Goal: Task Accomplishment & Management: Use online tool/utility

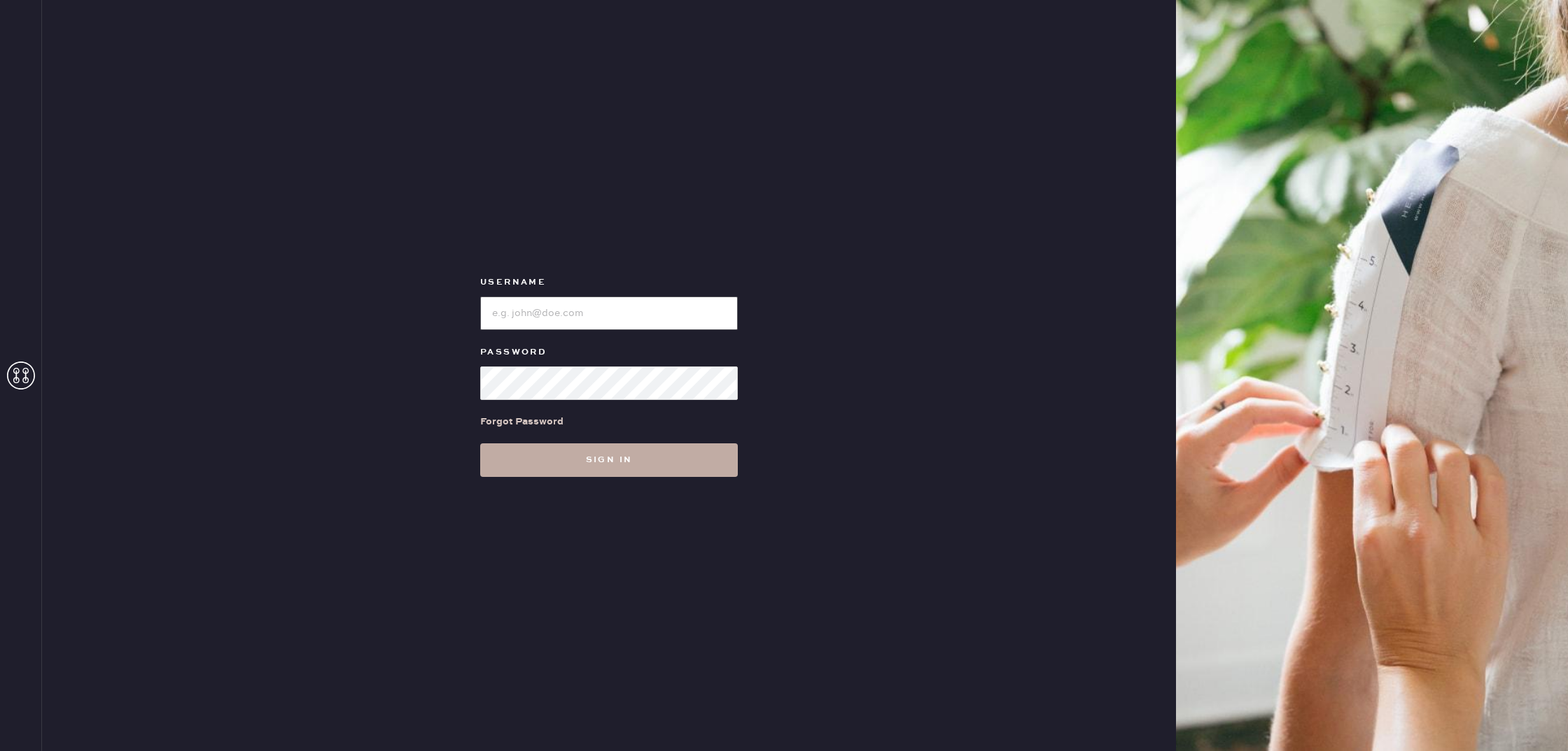
type input "reformationbellevue"
click at [629, 454] on button "Sign in" at bounding box center [609, 460] width 258 height 34
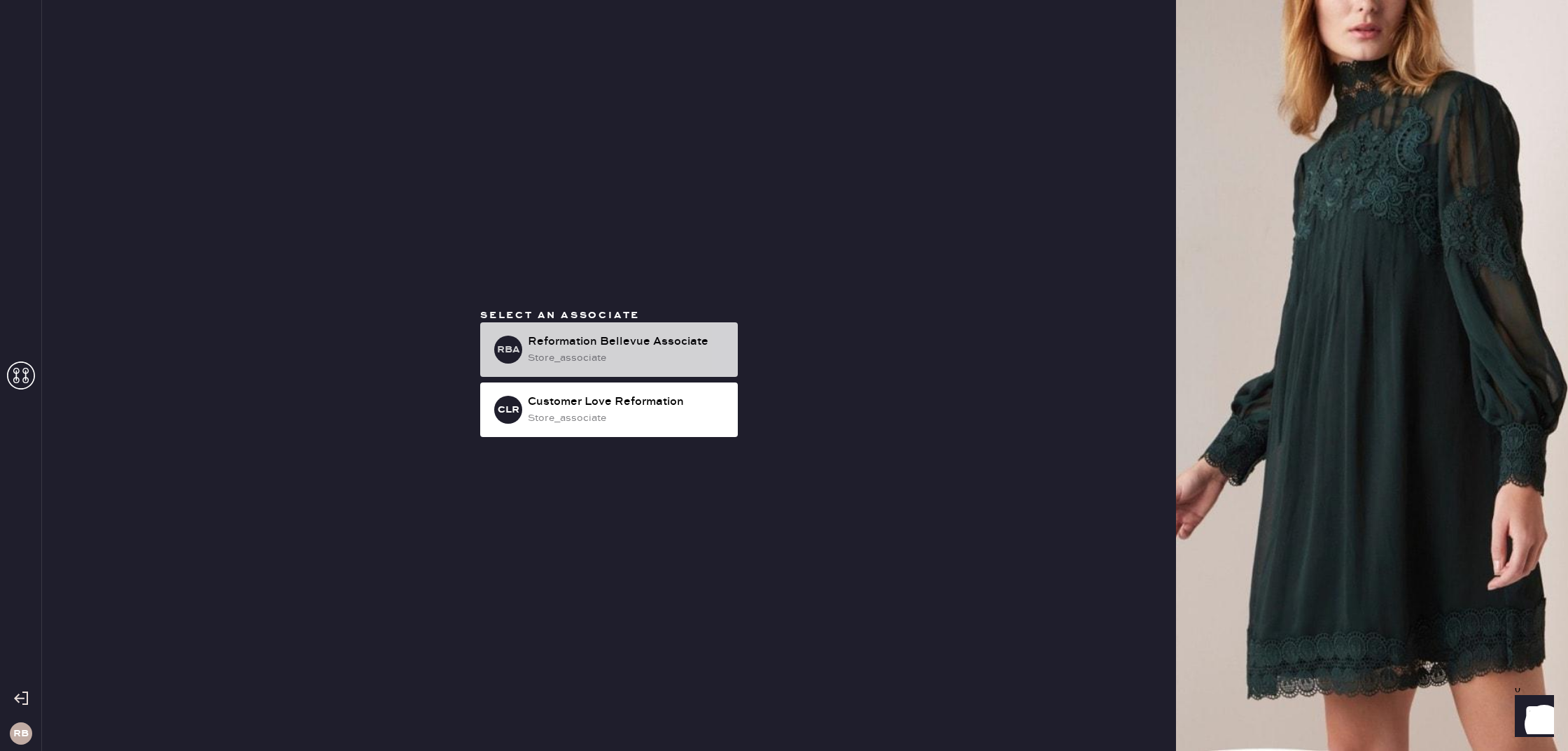
click at [643, 353] on div "store_associate" at bounding box center [627, 358] width 199 height 15
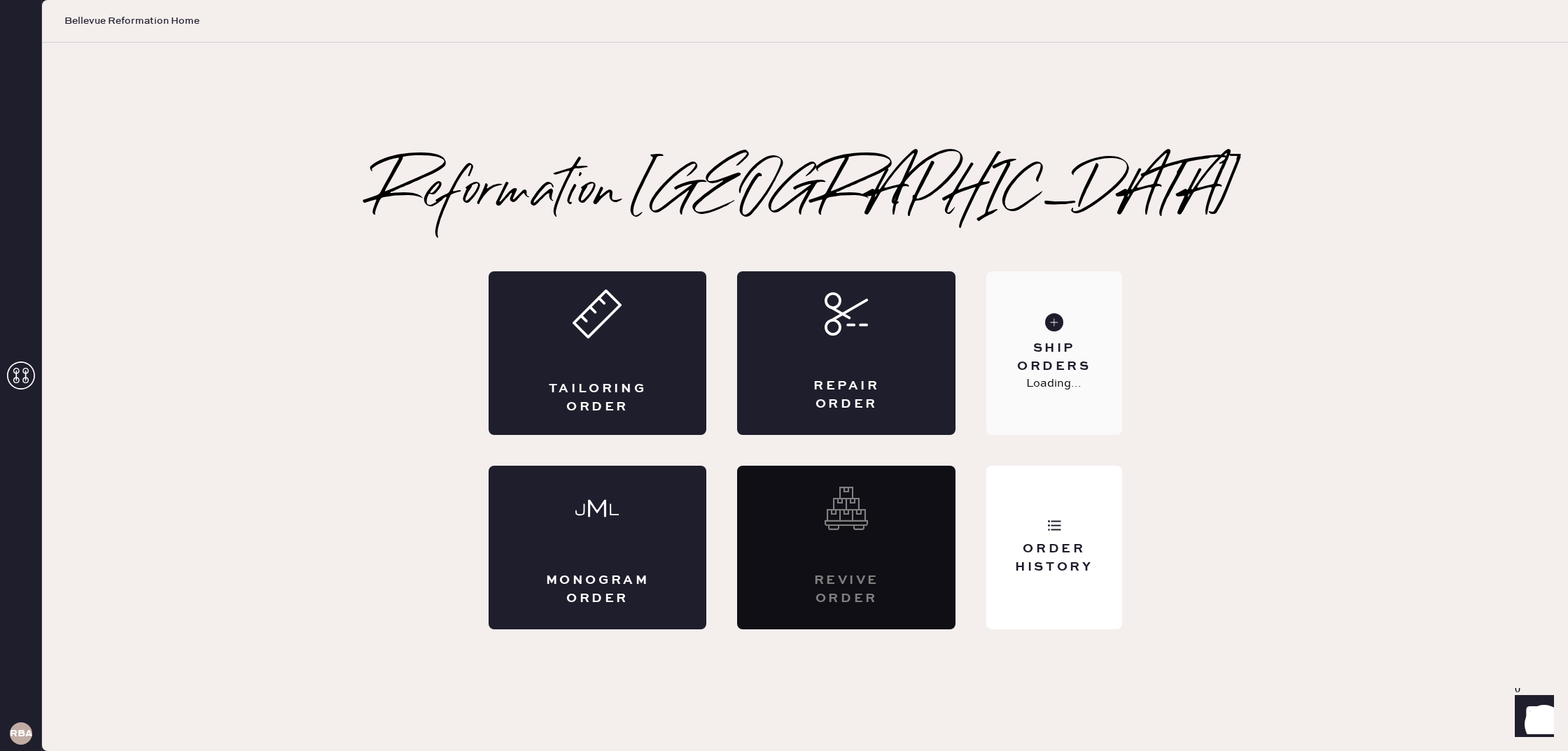
click at [1049, 307] on div "Ship Orders Loading..." at bounding box center [1053, 353] width 135 height 164
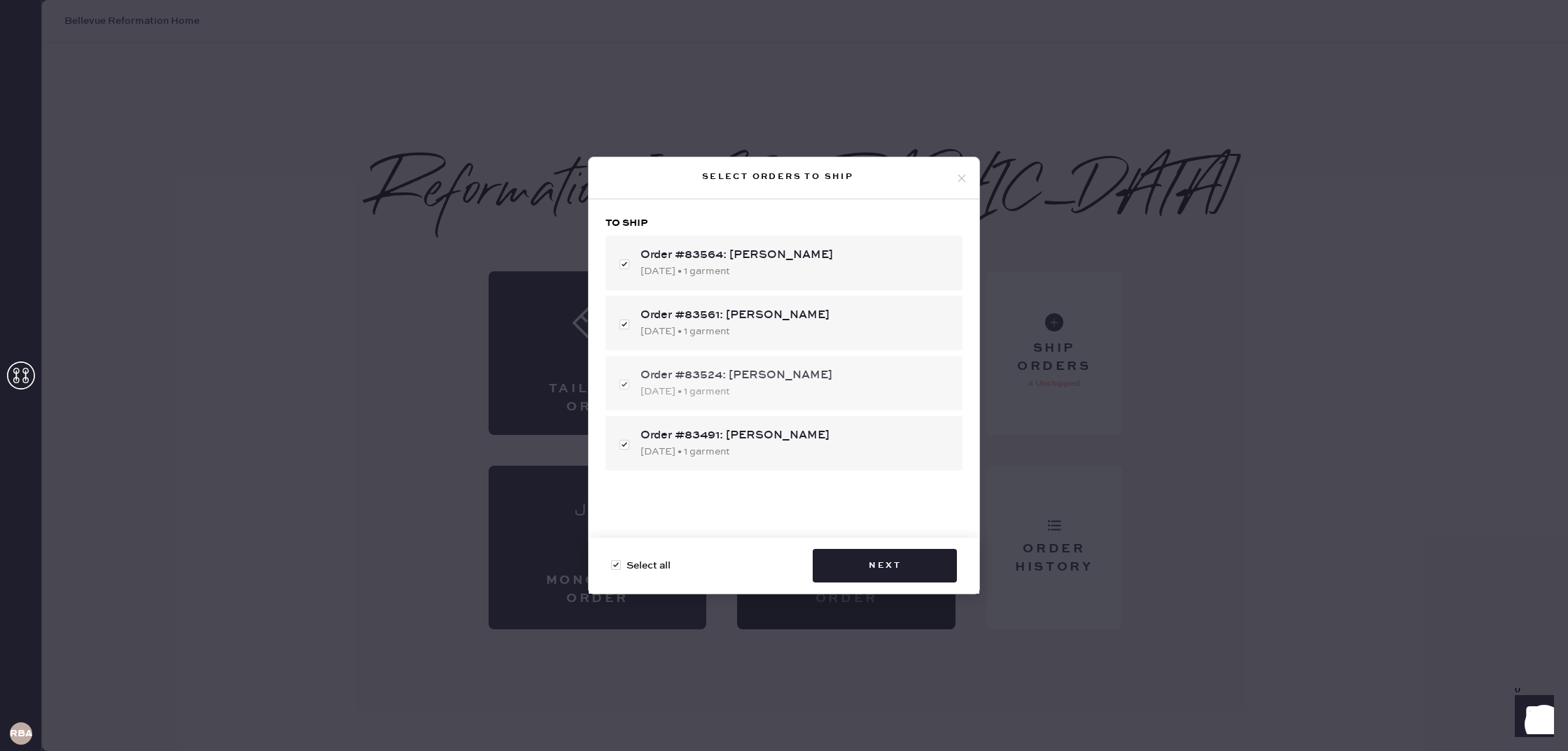
drag, startPoint x: 628, startPoint y: 386, endPoint x: 644, endPoint y: 396, distance: 18.9
click at [628, 386] on div "Order #83524: [PERSON_NAME] [DATE] • 1 garment" at bounding box center [783, 383] width 357 height 55
checkbox input "false"
click at [902, 571] on button "Next" at bounding box center [885, 565] width 144 height 34
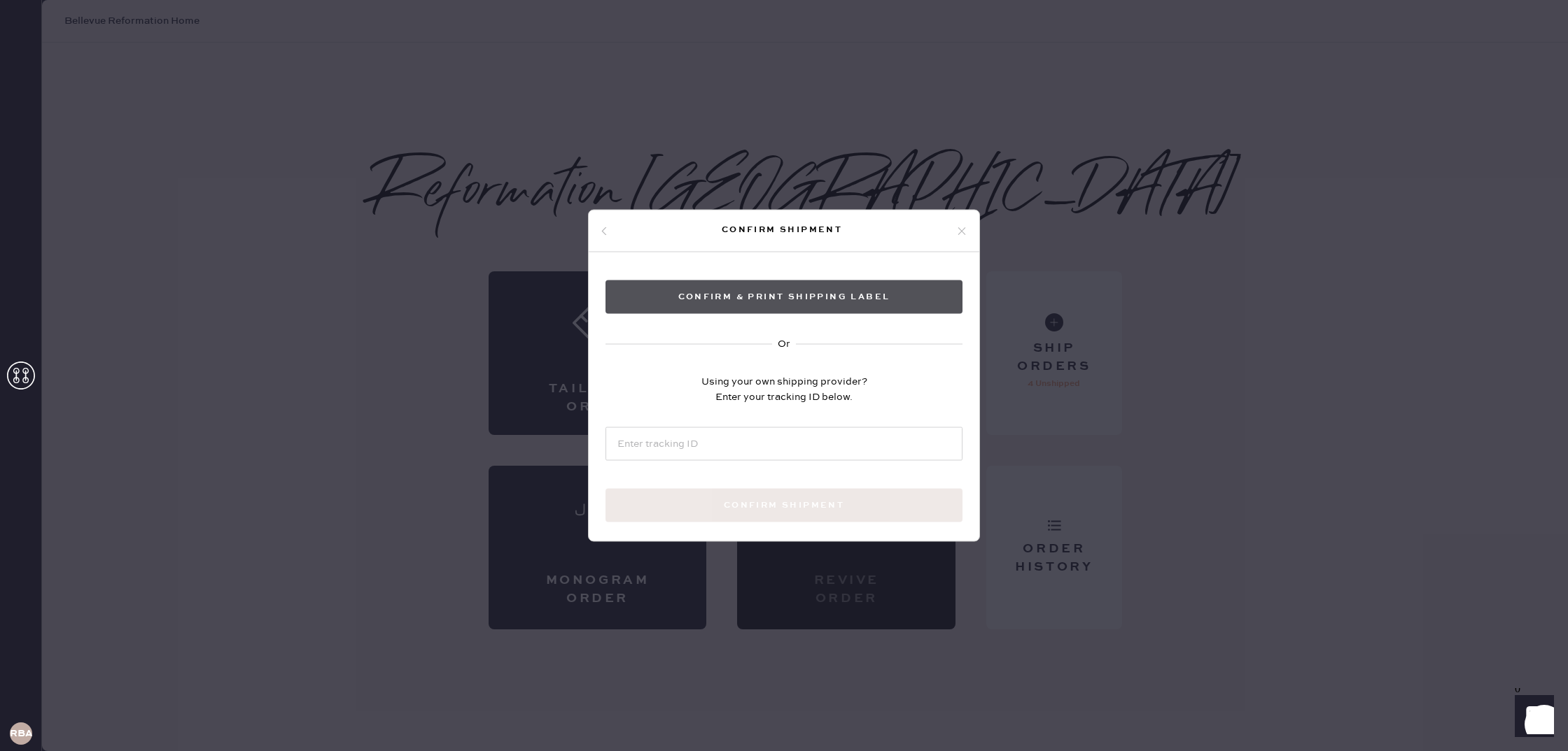
click at [744, 304] on button "Confirm & Print shipping label" at bounding box center [783, 296] width 357 height 34
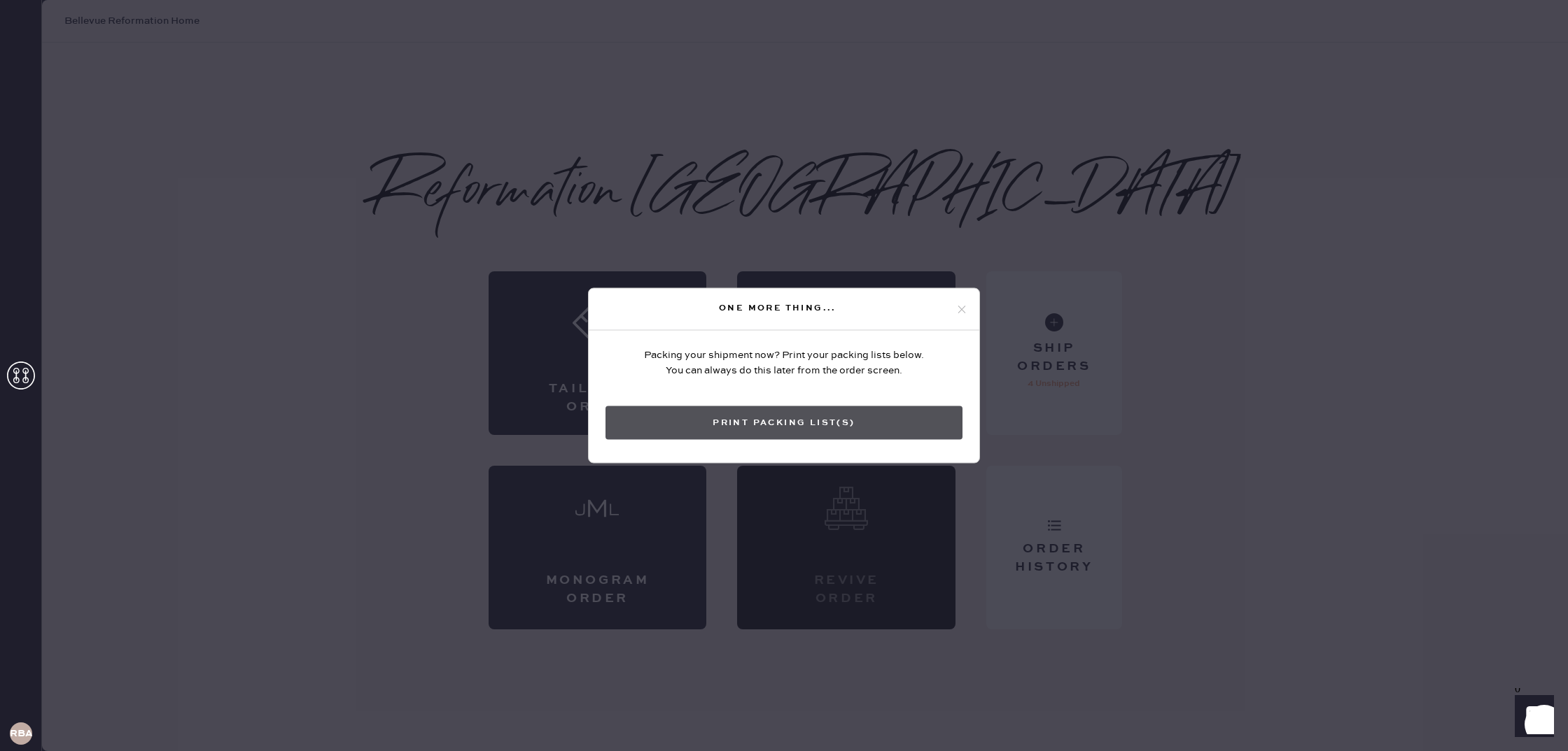
click at [847, 433] on button "Print Packing List(s)" at bounding box center [783, 423] width 357 height 34
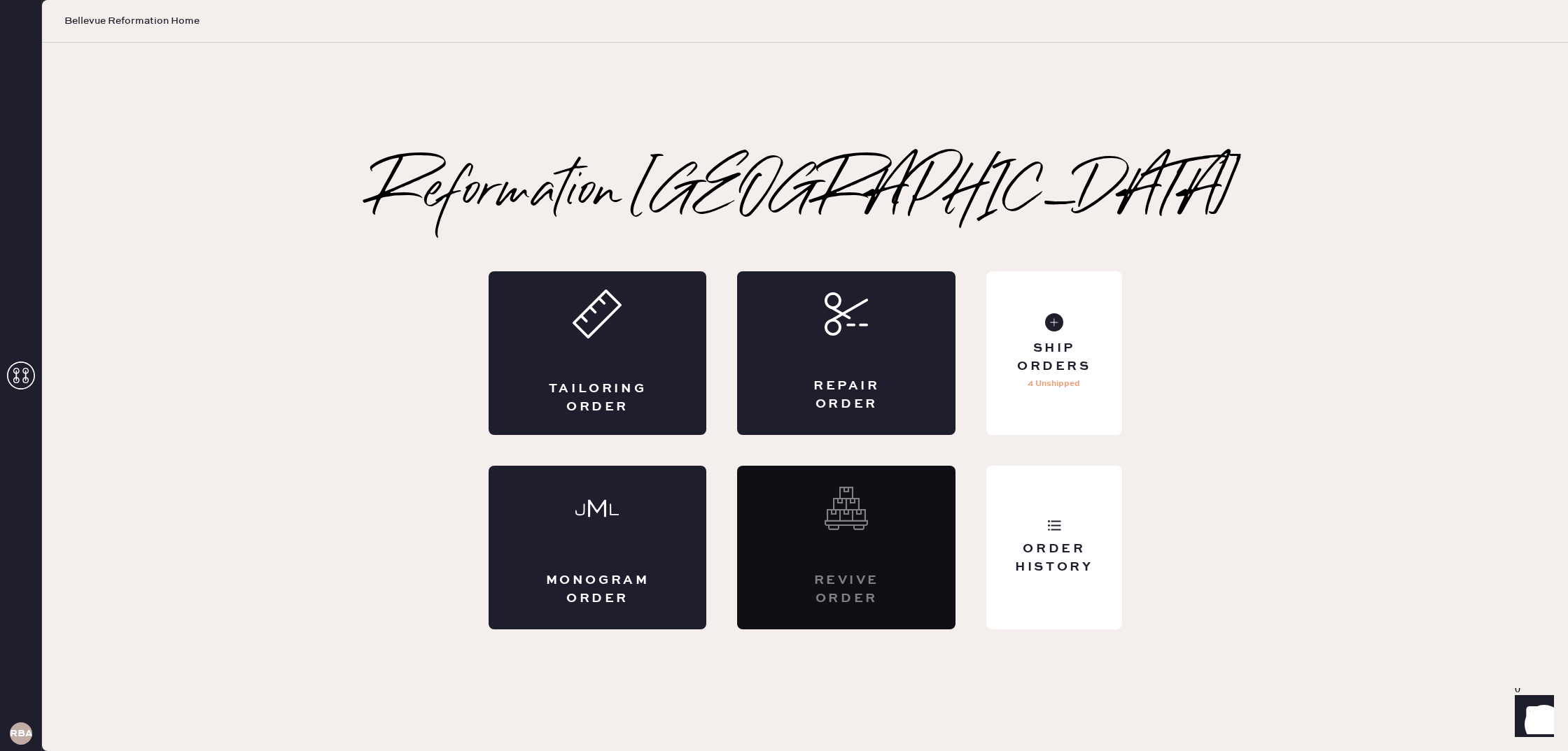
scroll to position [479, 0]
click at [1061, 391] on p "4 Unshipped" at bounding box center [1053, 384] width 52 height 17
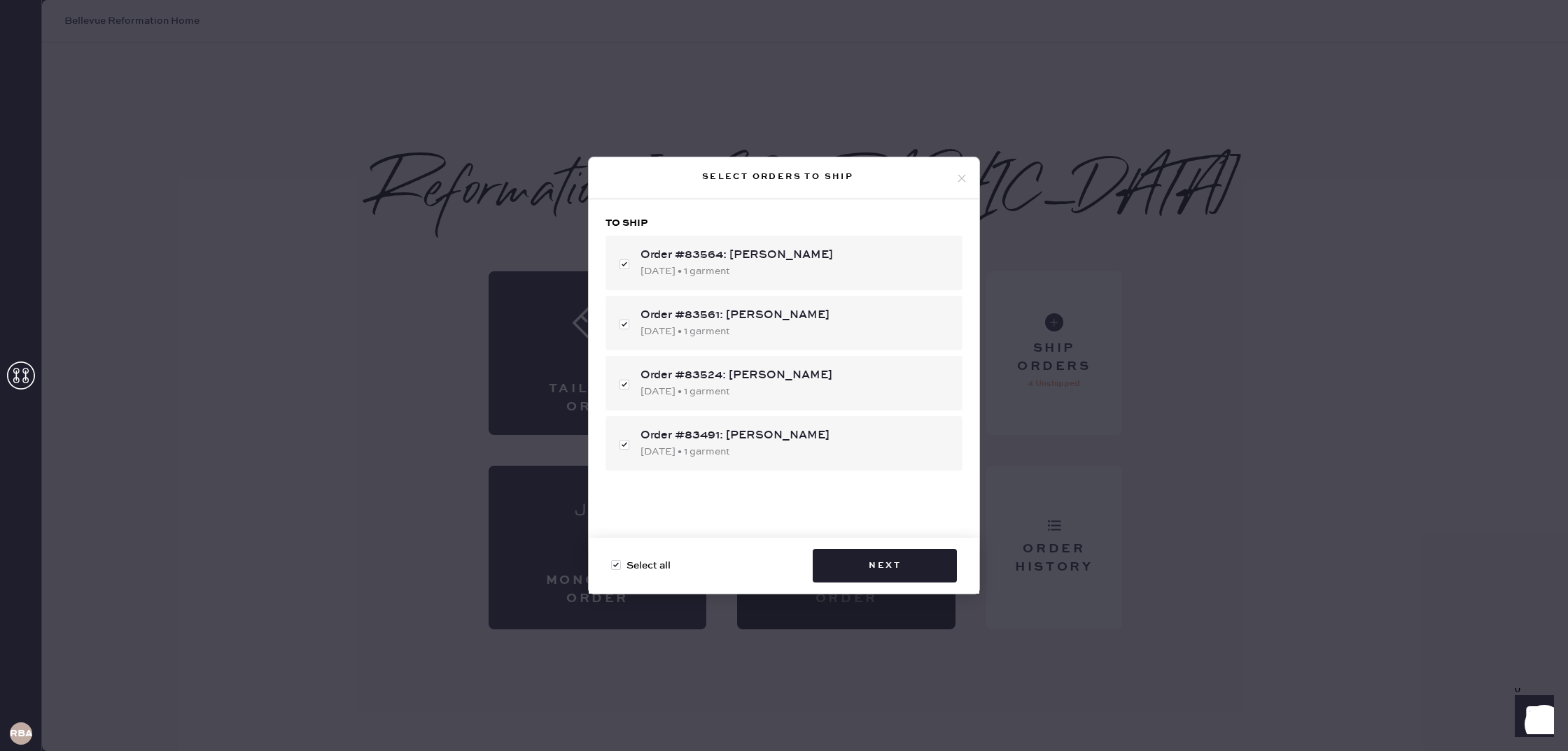
click at [1274, 368] on div "Select orders to ship To ship Order #83564: [PERSON_NAME] [DATE] • 1 garment Or…" at bounding box center [784, 376] width 1568 height 751
